Goal: Task Accomplishment & Management: Manage account settings

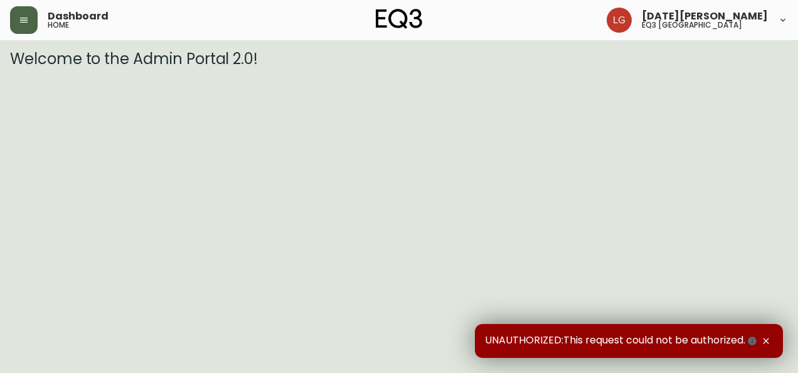
click at [17, 13] on button "button" at bounding box center [24, 20] width 28 height 28
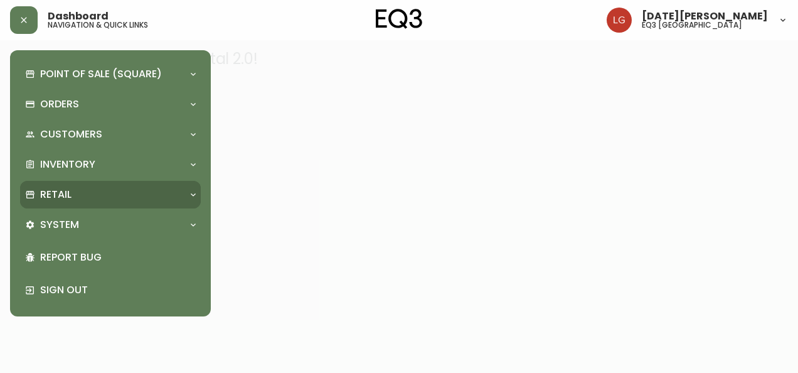
click at [63, 201] on p "Retail" at bounding box center [55, 195] width 31 height 14
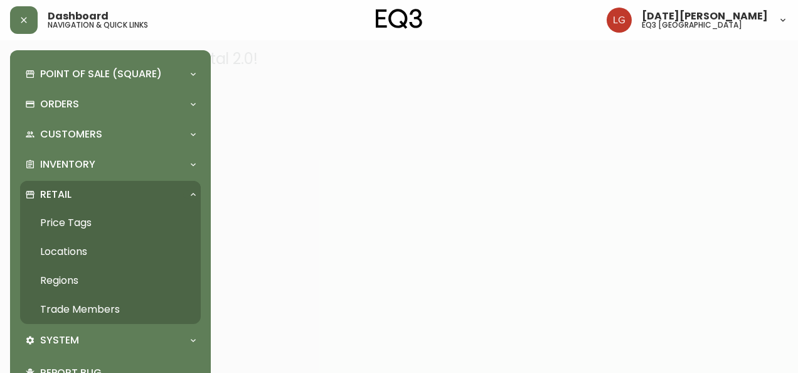
click at [93, 307] on link "Trade Members" at bounding box center [110, 309] width 181 height 29
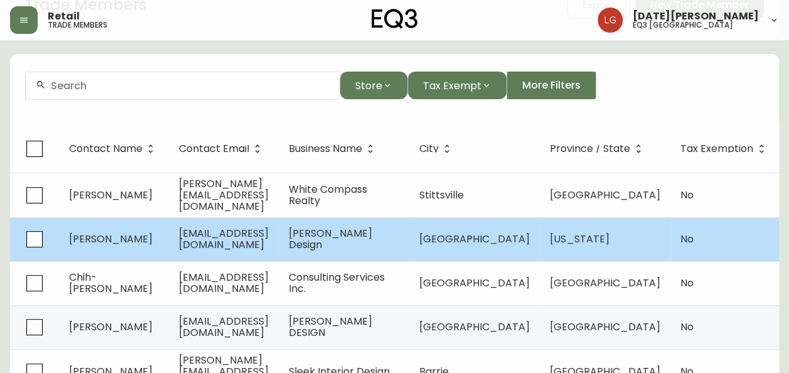
scroll to position [125, 0]
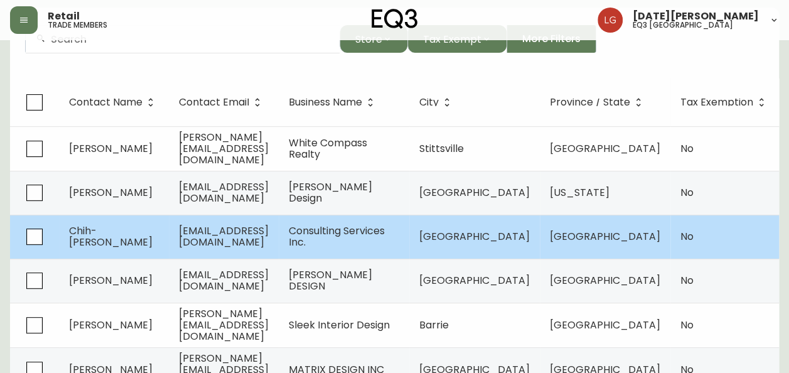
click at [188, 231] on span "[EMAIL_ADDRESS][DOMAIN_NAME]" at bounding box center [224, 236] width 90 height 26
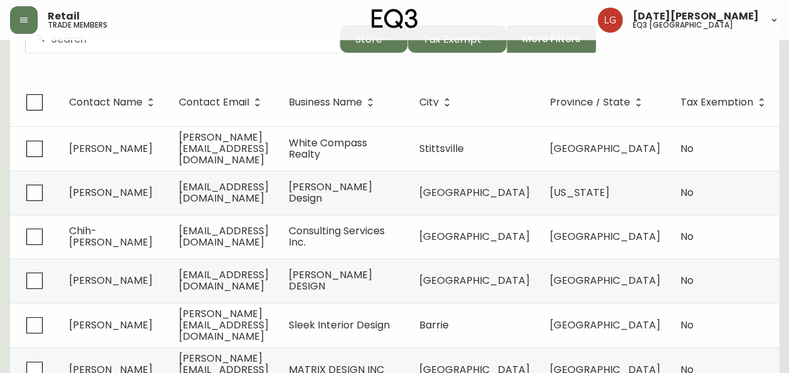
drag, startPoint x: 188, startPoint y: 231, endPoint x: 255, endPoint y: 222, distance: 67.1
click at [255, 222] on td "[EMAIL_ADDRESS][DOMAIN_NAME]" at bounding box center [224, 237] width 110 height 44
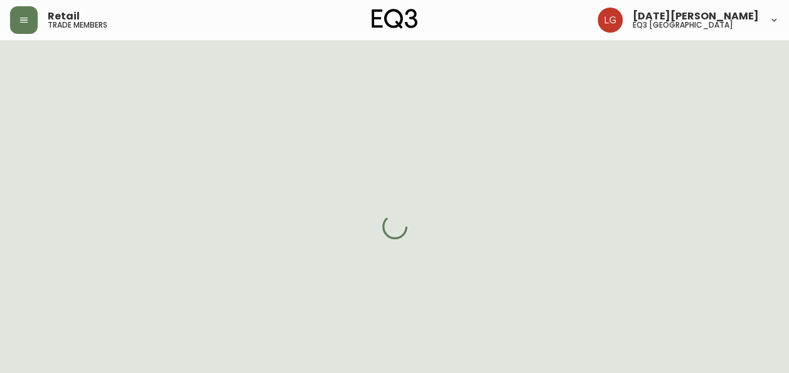
select select "BC"
select select "CA"
select select "CA_EN"
select select "Outreach from a Trade Rep"
select select "Other"
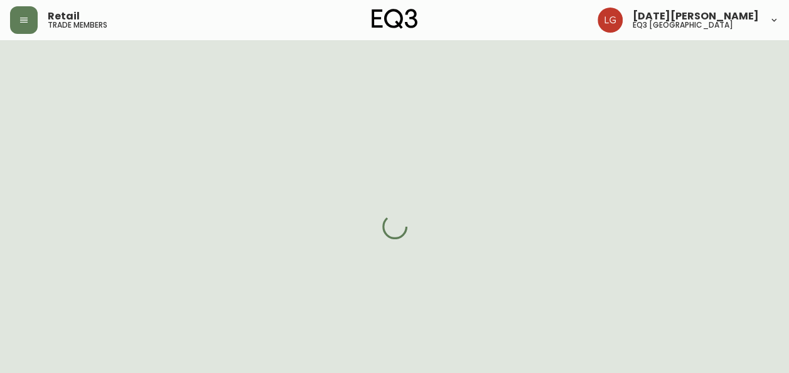
select select "false"
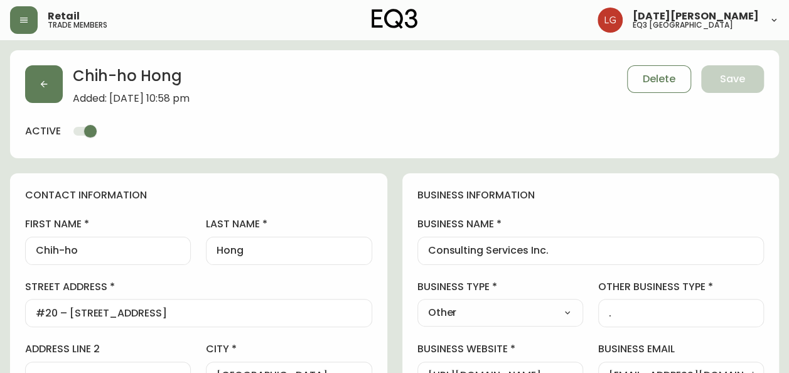
type input "EQ3 [GEOGRAPHIC_DATA]"
select select "cjw10z96p001r6gs00juufhhe"
drag, startPoint x: 555, startPoint y: 247, endPoint x: 375, endPoint y: 253, distance: 180.2
drag, startPoint x: 78, startPoint y: 245, endPoint x: -3, endPoint y: 230, distance: 82.3
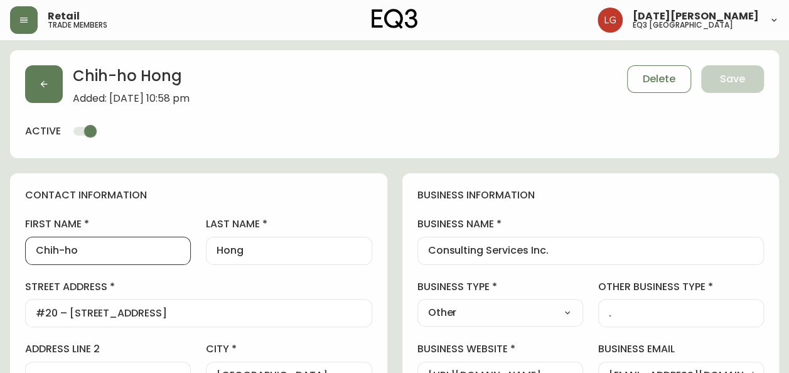
drag, startPoint x: 253, startPoint y: 250, endPoint x: 146, endPoint y: 248, distance: 107.3
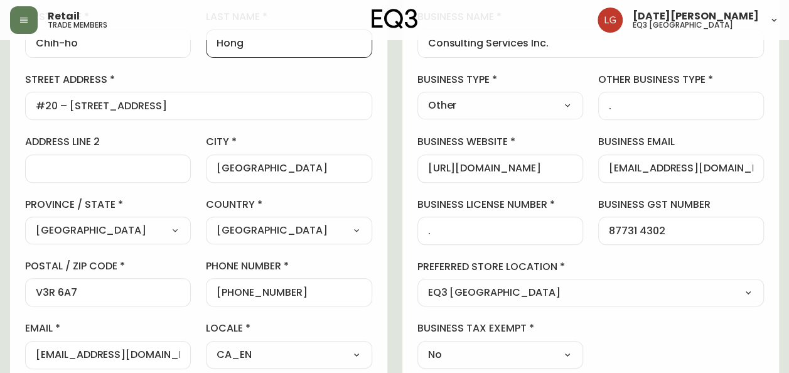
scroll to position [188, 0]
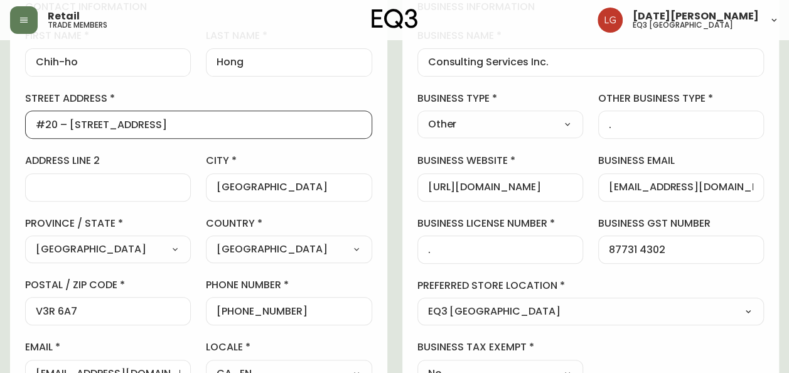
drag, startPoint x: 172, startPoint y: 124, endPoint x: 33, endPoint y: 101, distance: 141.1
click at [33, 101] on div "street address [STREET_ADDRESS]" at bounding box center [198, 115] width 347 height 47
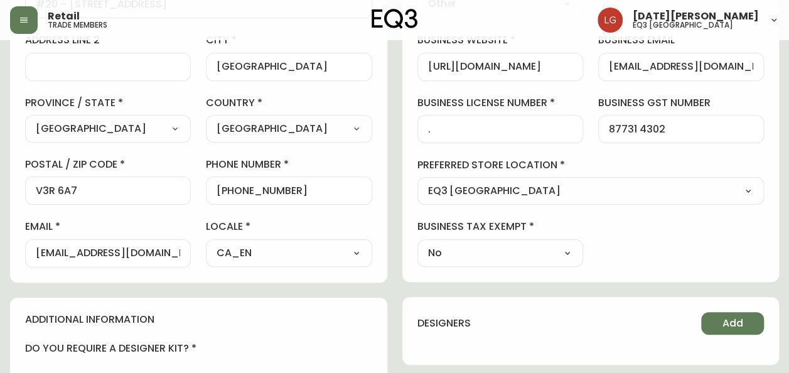
scroll to position [314, 0]
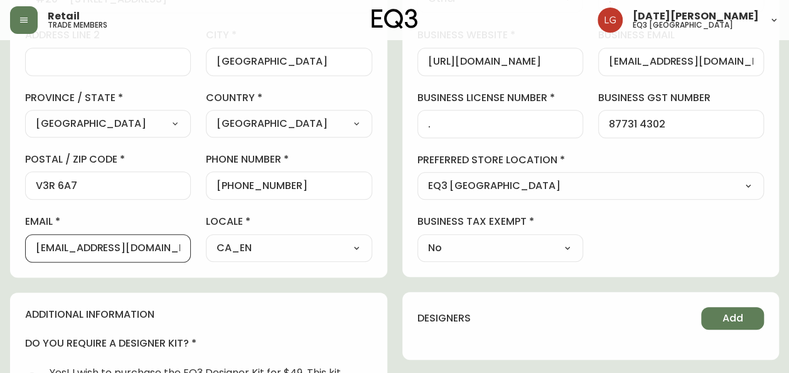
drag, startPoint x: 144, startPoint y: 247, endPoint x: -3, endPoint y: 218, distance: 149.0
click at [0, 218] on html "Retail trade members [DATE][PERSON_NAME] eq3 [GEOGRAPHIC_DATA]-ho Hong Added: […" at bounding box center [394, 189] width 789 height 1007
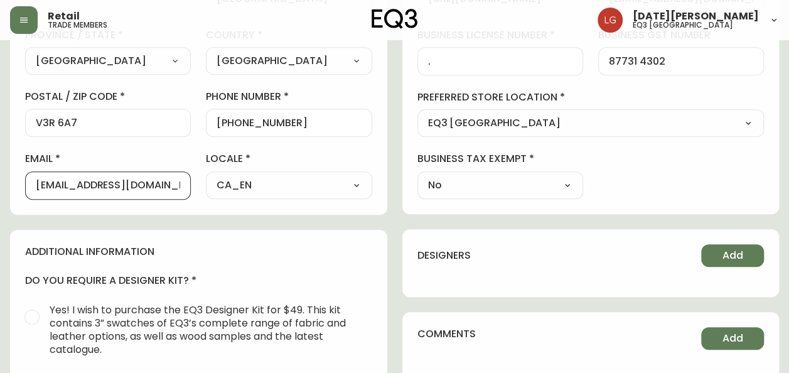
scroll to position [188, 0]
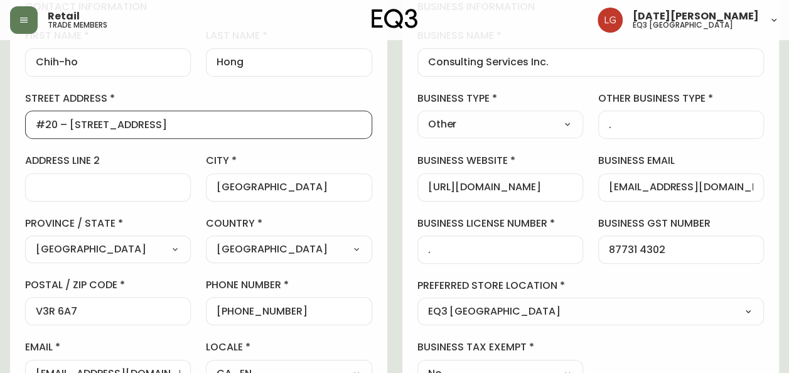
drag, startPoint x: 171, startPoint y: 125, endPoint x: -3, endPoint y: 109, distance: 173.9
click at [0, 109] on html "Retail trade members [DATE][PERSON_NAME] eq3 [GEOGRAPHIC_DATA]-ho Hong Added: […" at bounding box center [394, 315] width 789 height 1007
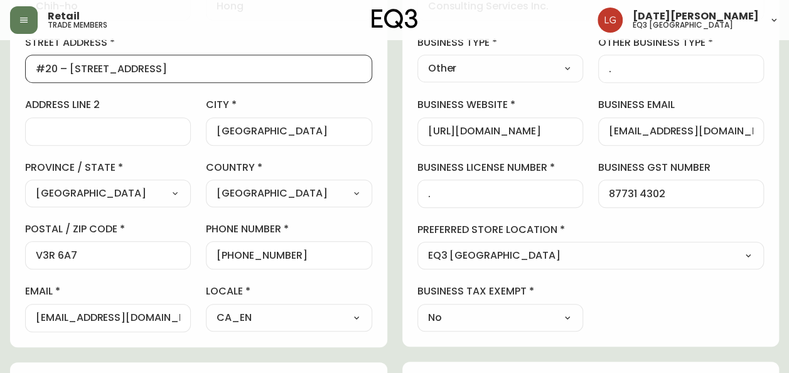
scroll to position [314, 0]
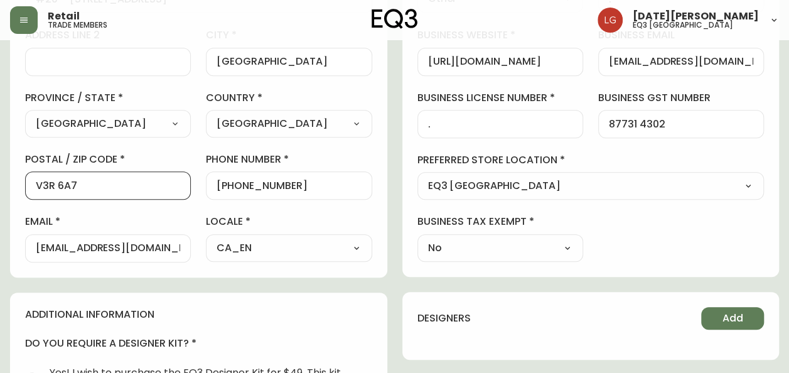
drag, startPoint x: 88, startPoint y: 182, endPoint x: -3, endPoint y: 169, distance: 91.2
click at [0, 169] on html "Retail trade members [DATE][PERSON_NAME] eq3 [GEOGRAPHIC_DATA]-ho Hong Added: […" at bounding box center [394, 189] width 789 height 1007
drag, startPoint x: 300, startPoint y: 184, endPoint x: 228, endPoint y: 179, distance: 71.7
click at [228, 179] on input "[PHONE_NUMBER]" at bounding box center [288, 185] width 144 height 12
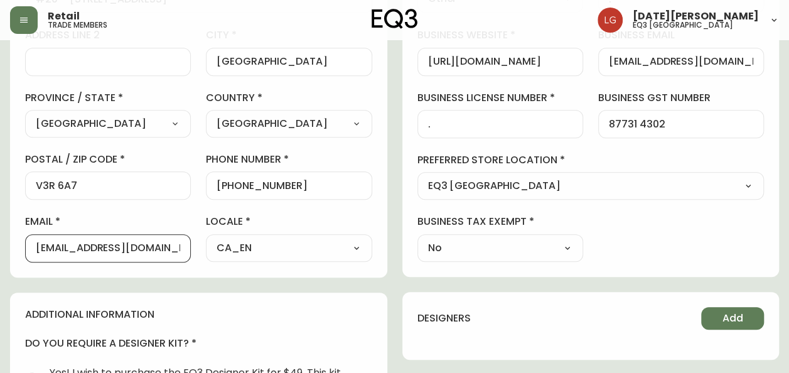
drag, startPoint x: 152, startPoint y: 242, endPoint x: 8, endPoint y: 208, distance: 148.4
click at [8, 208] on main "Chih-ho Hong Added: [DATE] 10:58 pm Delete Save active contact information firs…" at bounding box center [394, 209] width 789 height 967
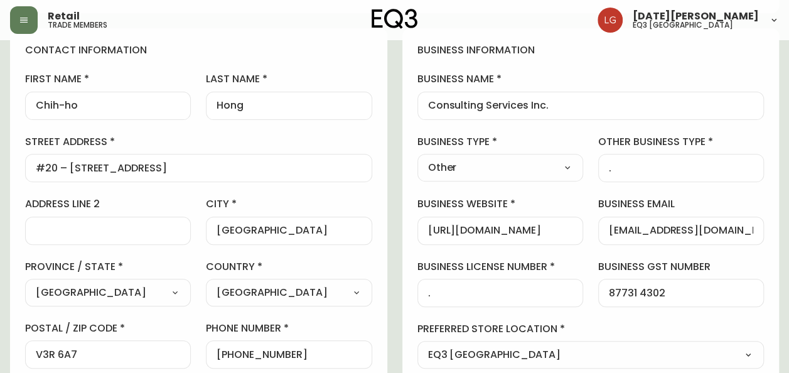
scroll to position [125, 0]
